Goal: Check status

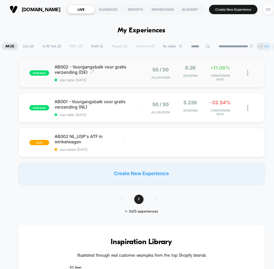
click at [113, 78] on span "start date: [DATE]" at bounding box center [98, 80] width 87 height 4
